Goal: Navigation & Orientation: Find specific page/section

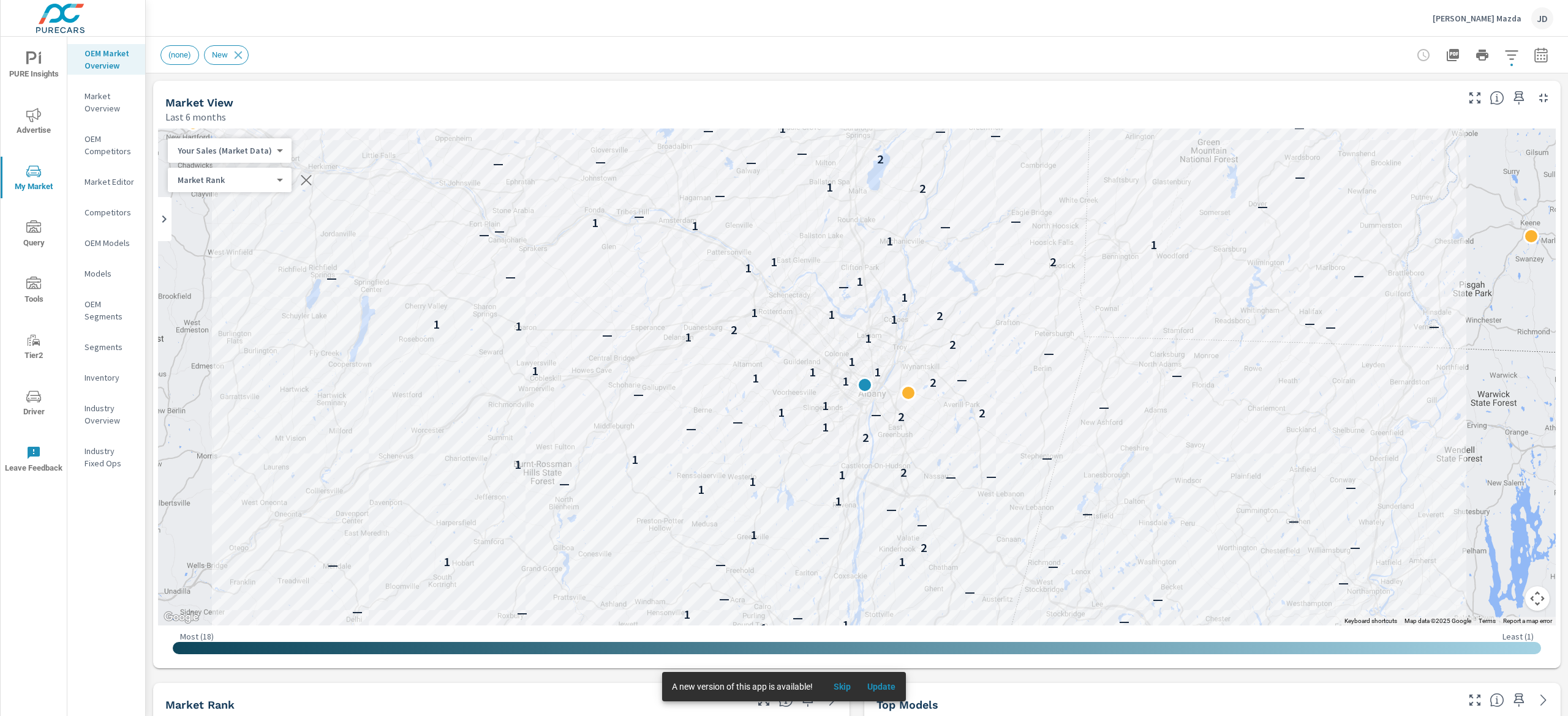
scroll to position [1, 0]
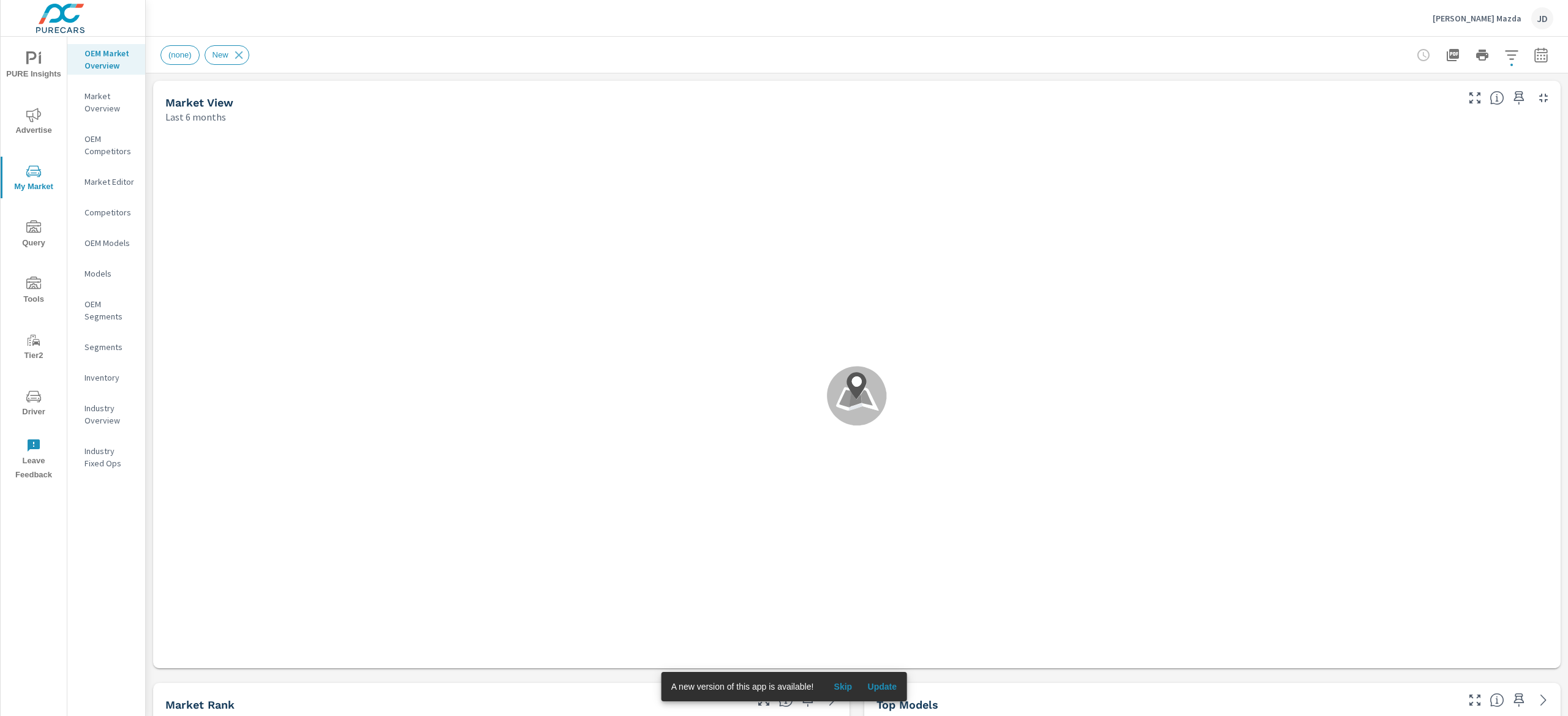
scroll to position [1, 0]
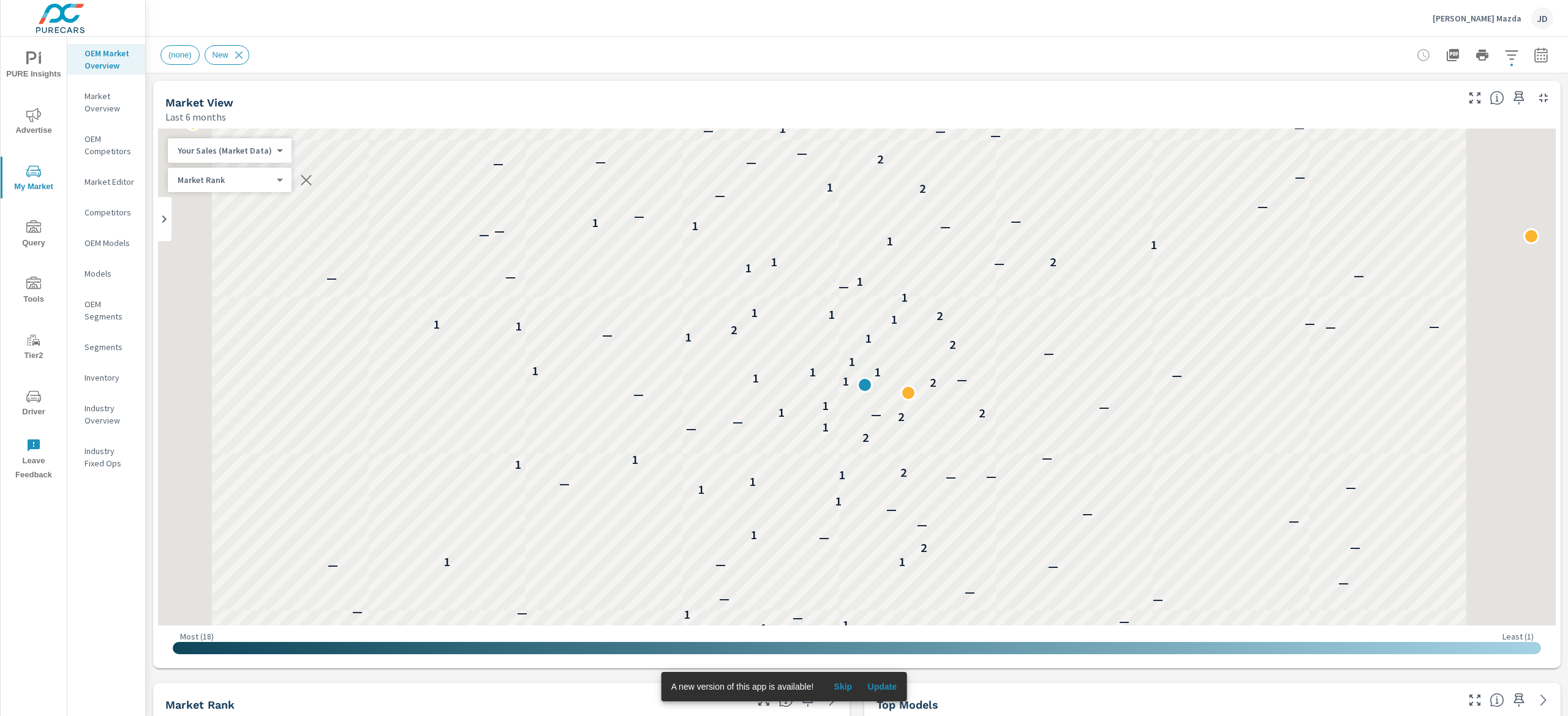
click at [1489, 18] on p "[PERSON_NAME] Mazda" at bounding box center [1476, 18] width 89 height 11
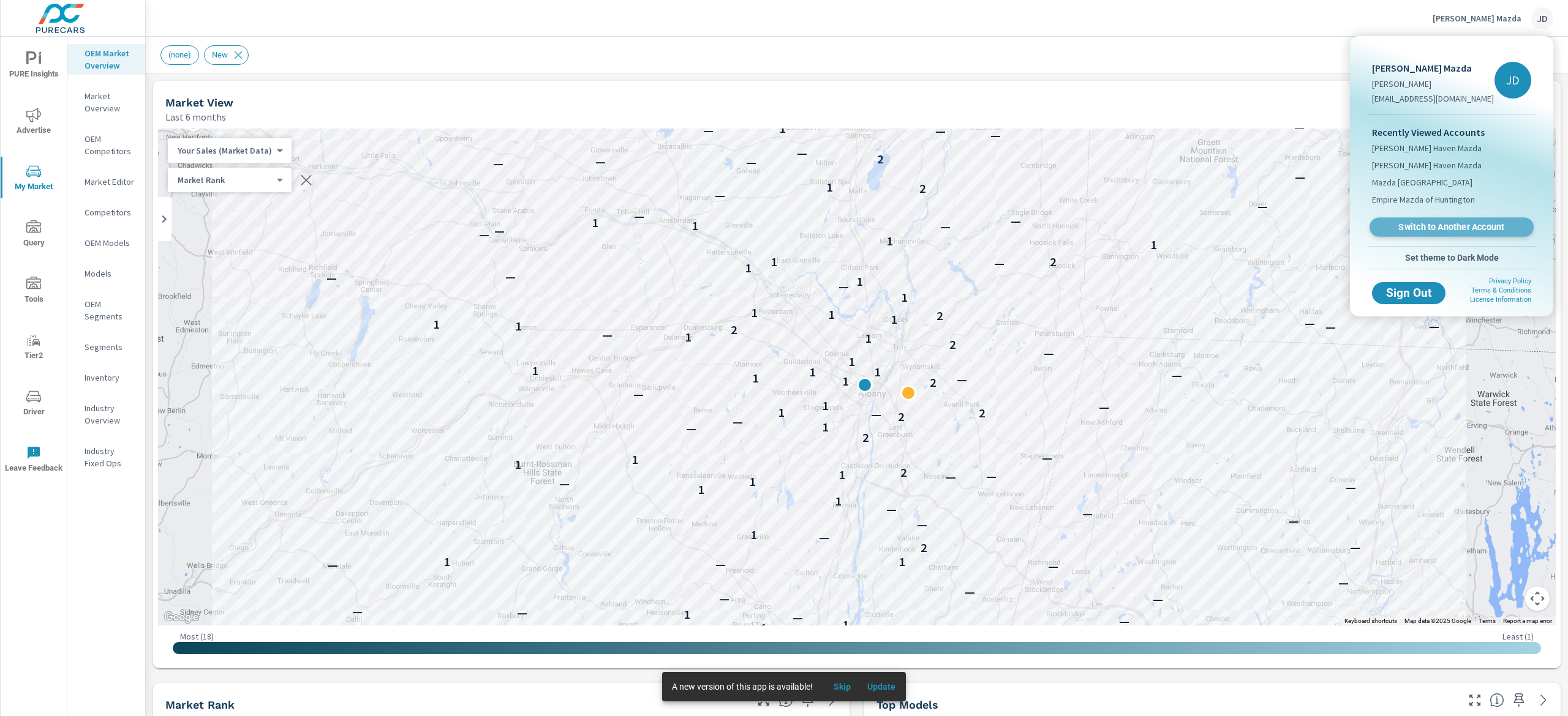
click at [1448, 224] on span "Switch to Another Account" at bounding box center [1451, 228] width 150 height 12
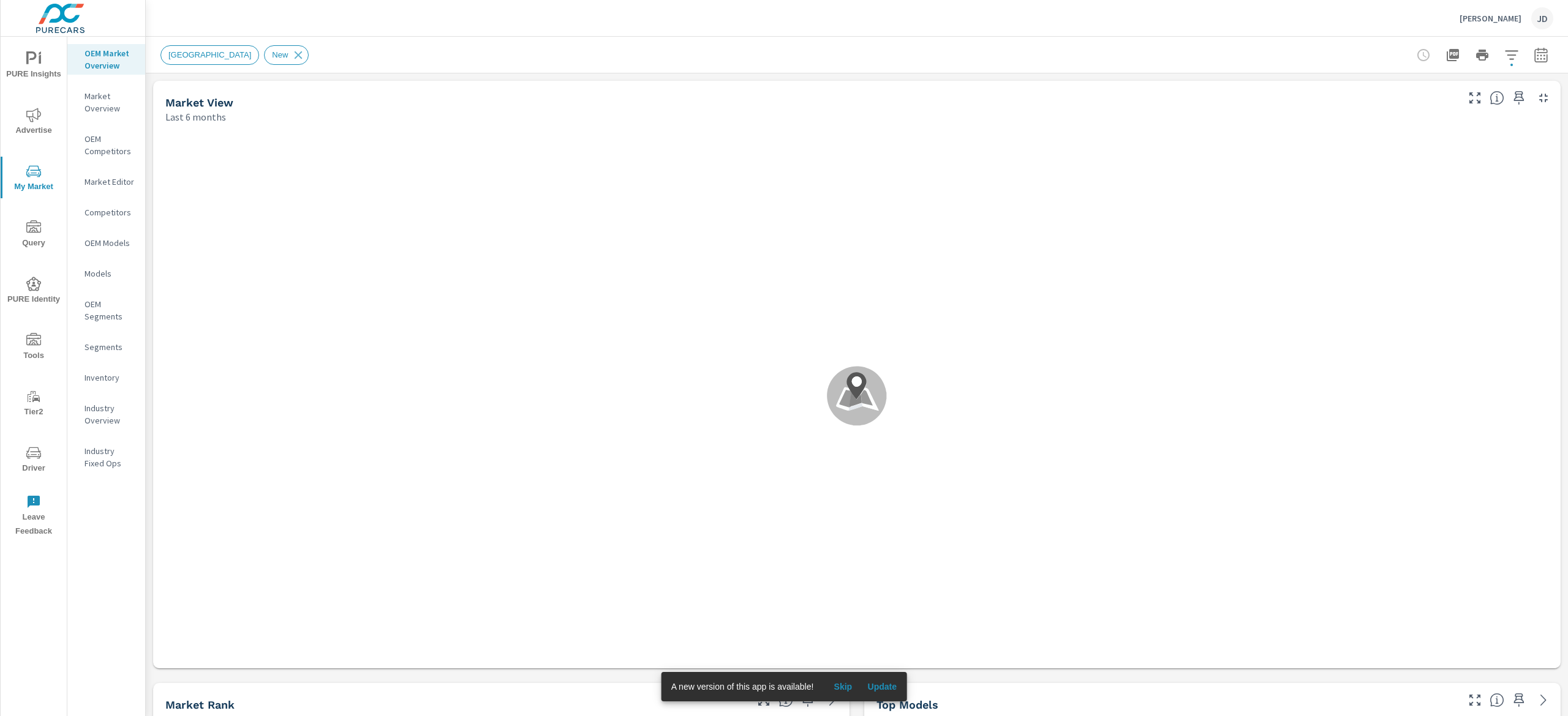
scroll to position [1, 0]
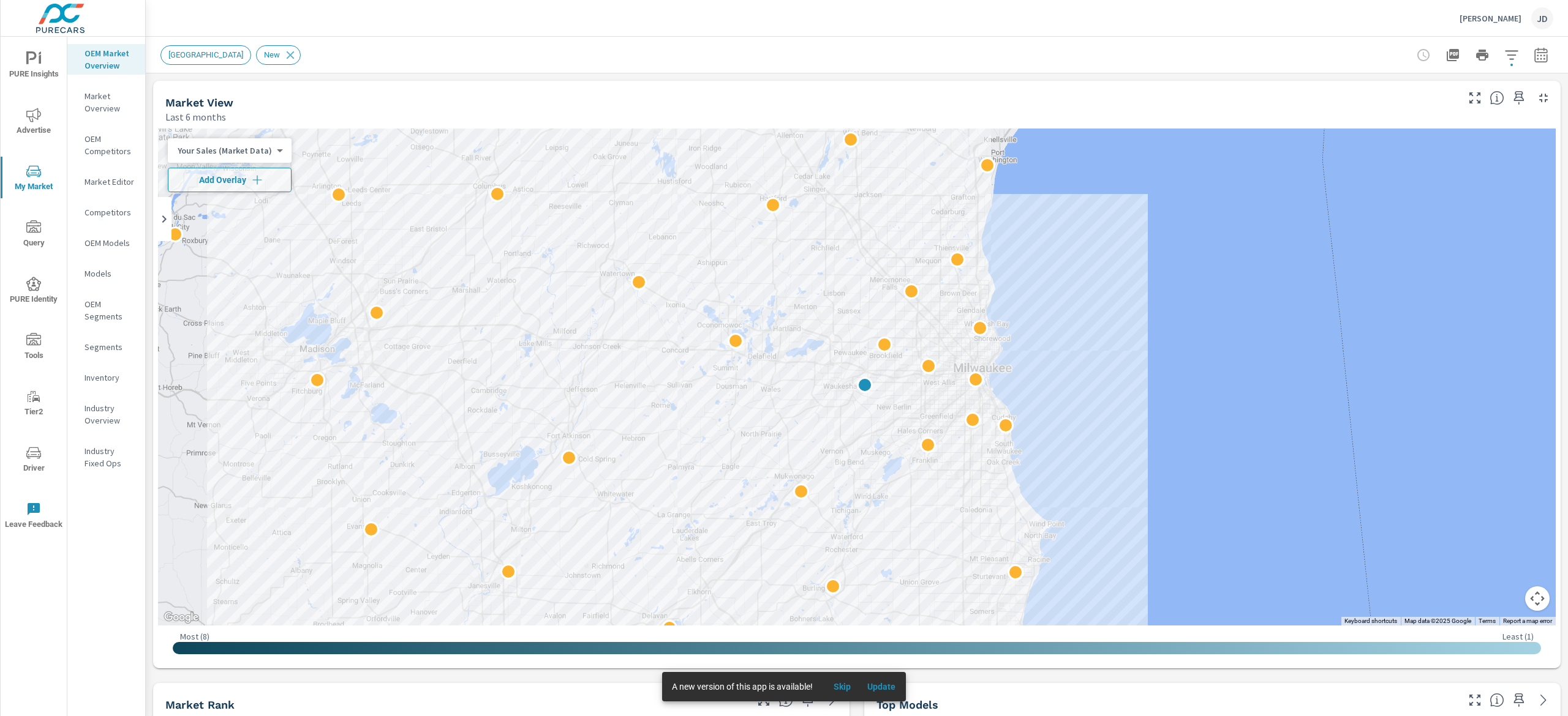
click at [119, 195] on nav "OEM Market Overview Market Overview OEM Competitors Market Editor Competitors O…" at bounding box center [106, 263] width 78 height 453
click at [118, 181] on p "Market Editor" at bounding box center [110, 182] width 51 height 12
